Goal: Task Accomplishment & Management: Use online tool/utility

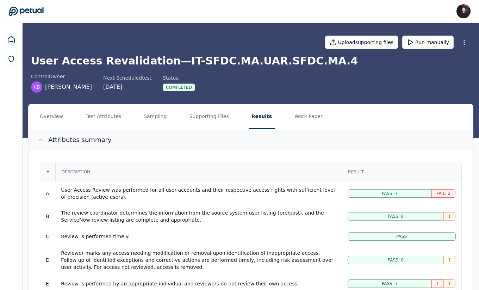
scroll to position [30, 0]
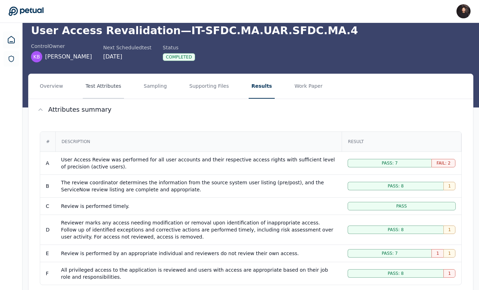
click at [116, 87] on button "Test Attributes" at bounding box center [103, 86] width 41 height 25
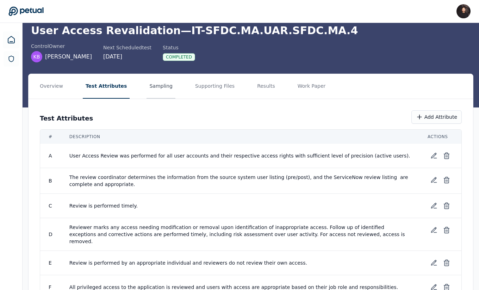
click at [147, 87] on button "Sampling" at bounding box center [161, 86] width 29 height 25
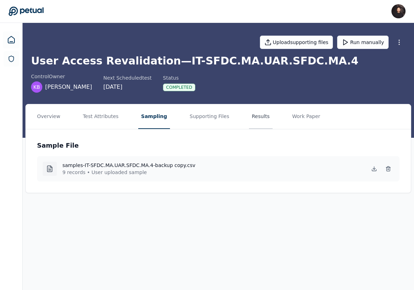
click at [256, 125] on button "Results" at bounding box center [261, 116] width 24 height 25
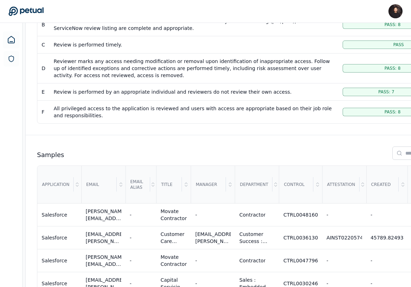
scroll to position [75, 0]
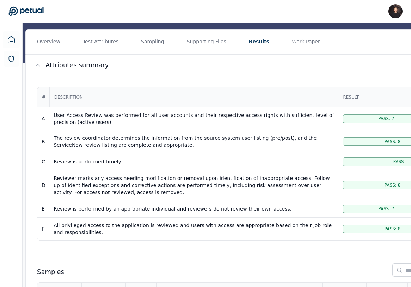
click at [138, 44] on button "Sampling" at bounding box center [152, 42] width 29 height 25
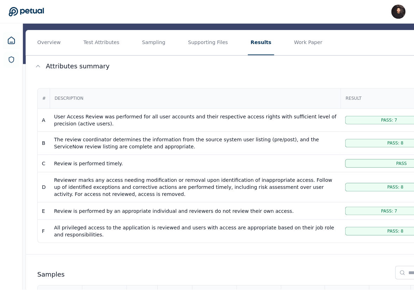
scroll to position [0, 0]
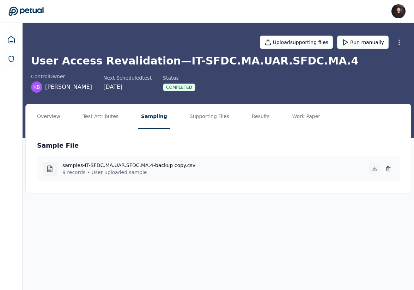
click at [375, 171] on icon at bounding box center [374, 169] width 6 height 6
click at [387, 170] on icon at bounding box center [388, 169] width 6 height 6
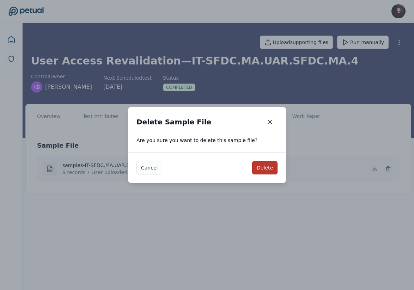
click at [268, 169] on button "Delete" at bounding box center [264, 167] width 25 height 13
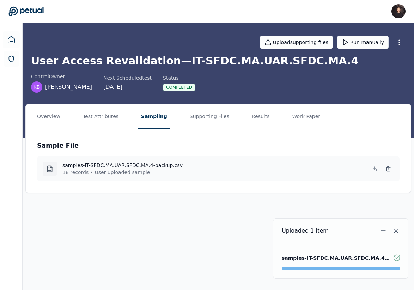
click at [175, 253] on main "Upload supporting files Run manually User Access Revalidation — IT-SFDC.MA.UAR.…" at bounding box center [218, 156] width 391 height 267
click at [366, 46] on button "Run manually" at bounding box center [362, 42] width 51 height 13
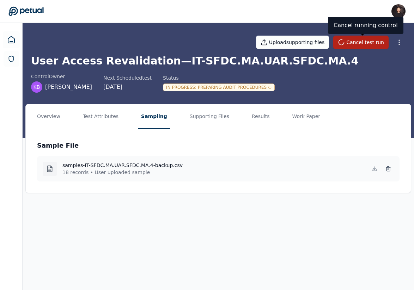
click at [394, 77] on div "control Owner KB Kristan Brackney Next Scheduled test 9/29/2025 Status In Progr…" at bounding box center [218, 83] width 374 height 20
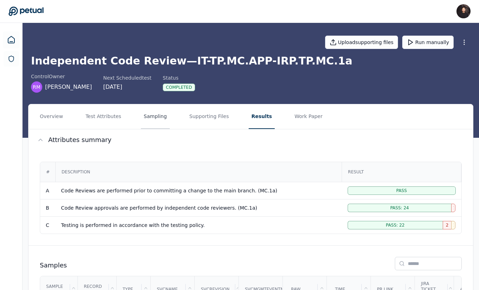
click at [150, 119] on button "Sampling" at bounding box center [155, 116] width 29 height 25
